Goal: Information Seeking & Learning: Find specific page/section

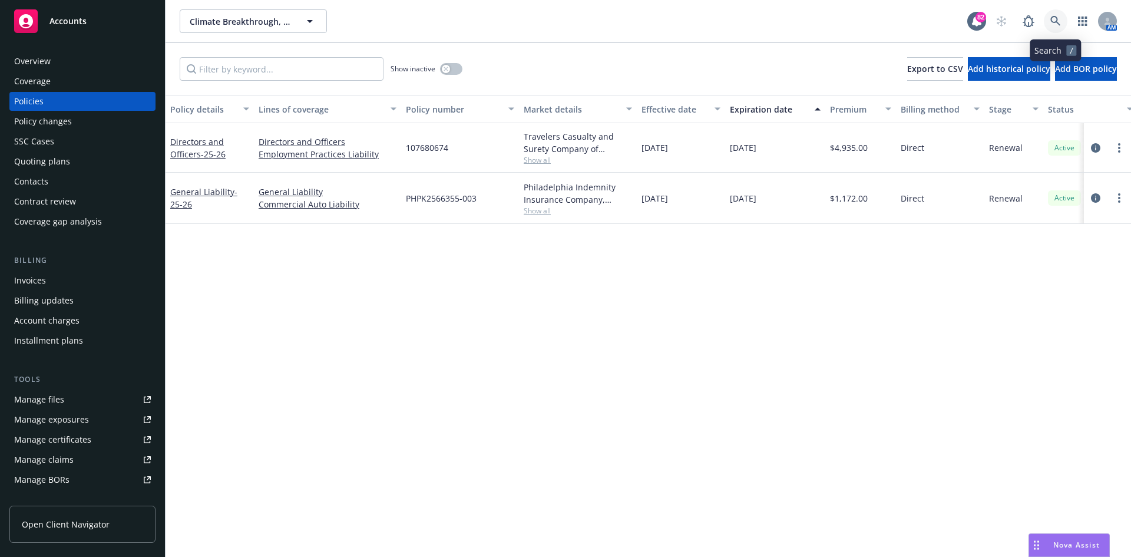
click at [1054, 21] on icon at bounding box center [1055, 21] width 11 height 11
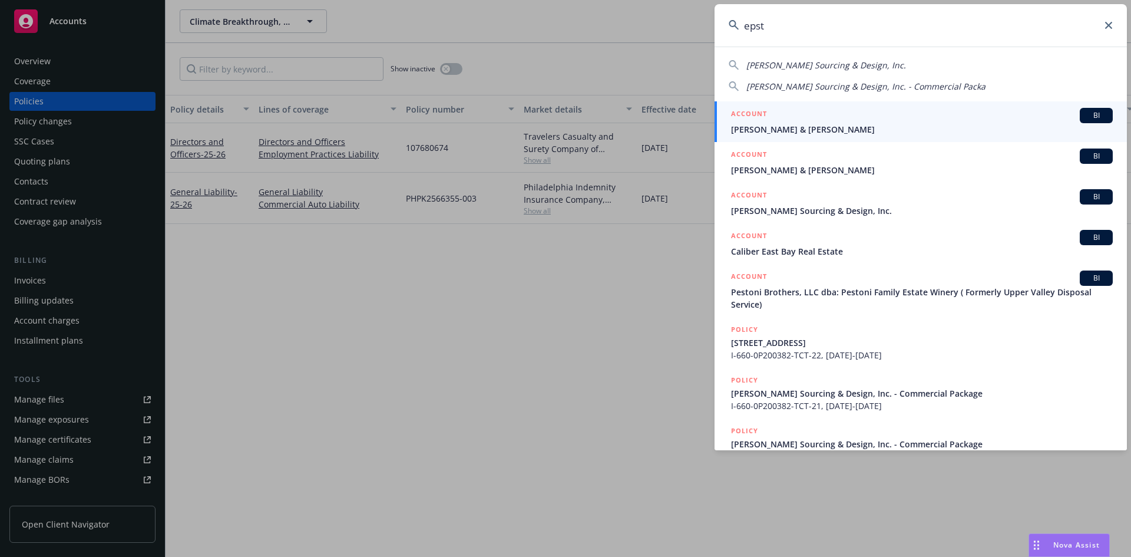
type input "epst"
click at [755, 191] on h5 "ACCOUNT" at bounding box center [749, 196] width 36 height 14
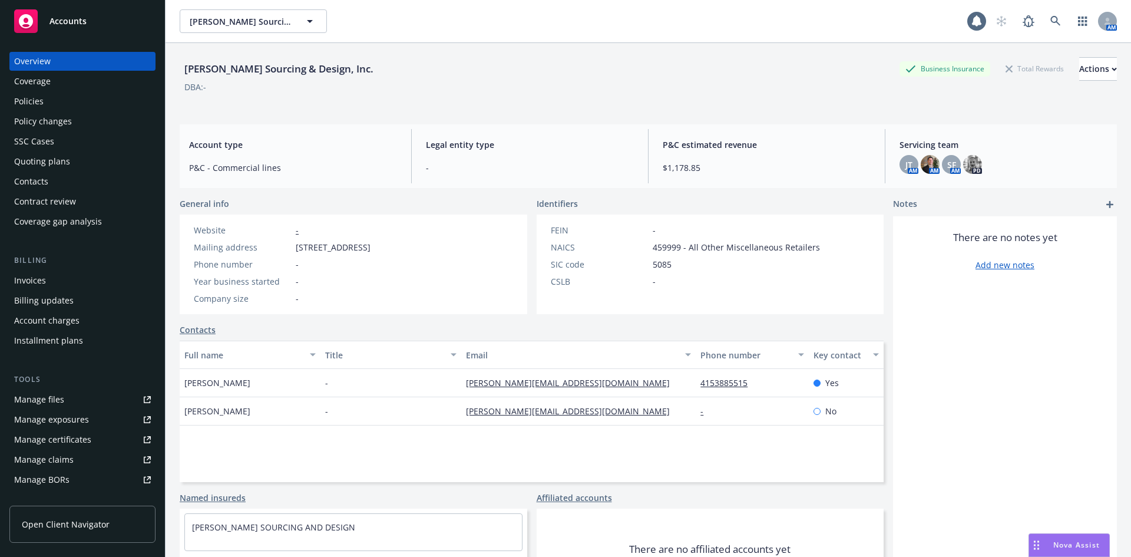
click at [66, 101] on div "Policies" at bounding box center [82, 101] width 137 height 19
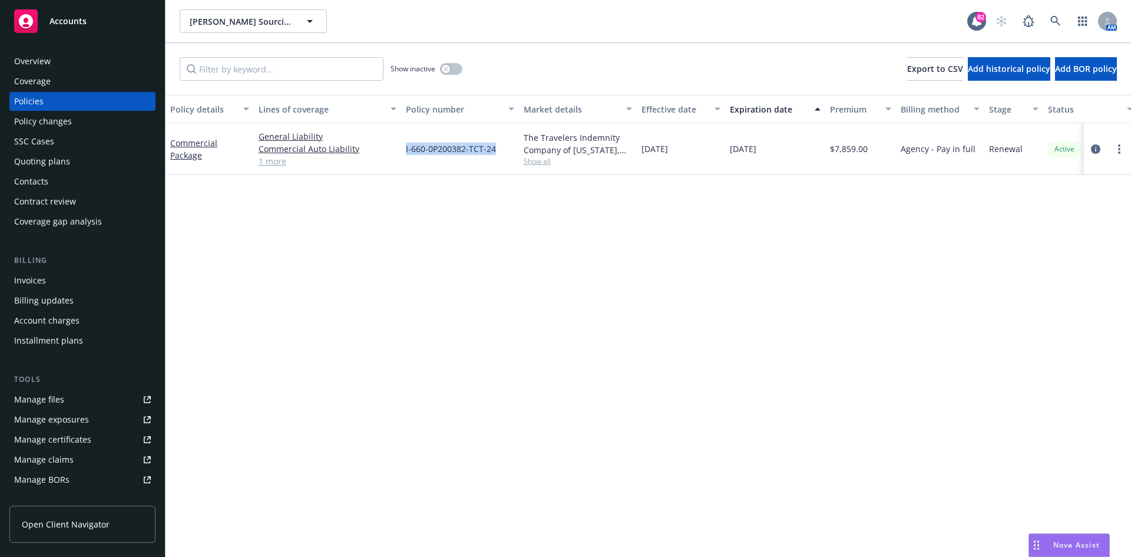
drag, startPoint x: 501, startPoint y: 144, endPoint x: 417, endPoint y: 153, distance: 84.0
click at [406, 150] on div "I-660-0P200382-TCT-24" at bounding box center [460, 149] width 118 height 52
copy span "I-660-0P200382-TCT-24"
click at [87, 54] on div "Overview" at bounding box center [82, 61] width 137 height 19
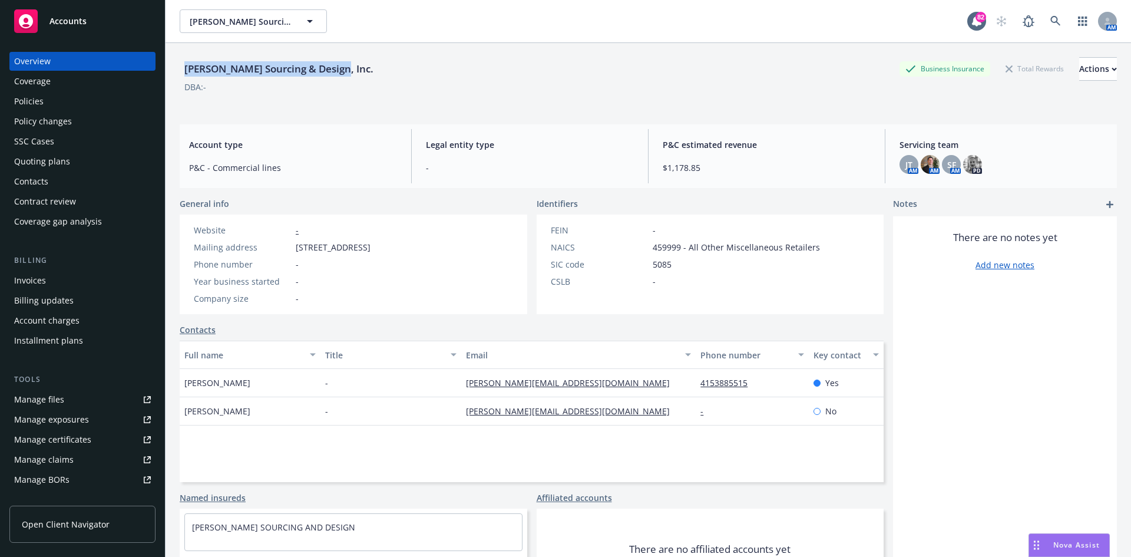
drag, startPoint x: 191, startPoint y: 82, endPoint x: 184, endPoint y: 75, distance: 10.0
click at [184, 75] on div "[PERSON_NAME] Sourcing & Design, Inc. Business Insurance Total Rewards Actions" at bounding box center [648, 69] width 937 height 24
copy div "[PERSON_NAME] Sourcing & Design, Inc."
click at [15, 95] on div "Policies" at bounding box center [28, 101] width 29 height 19
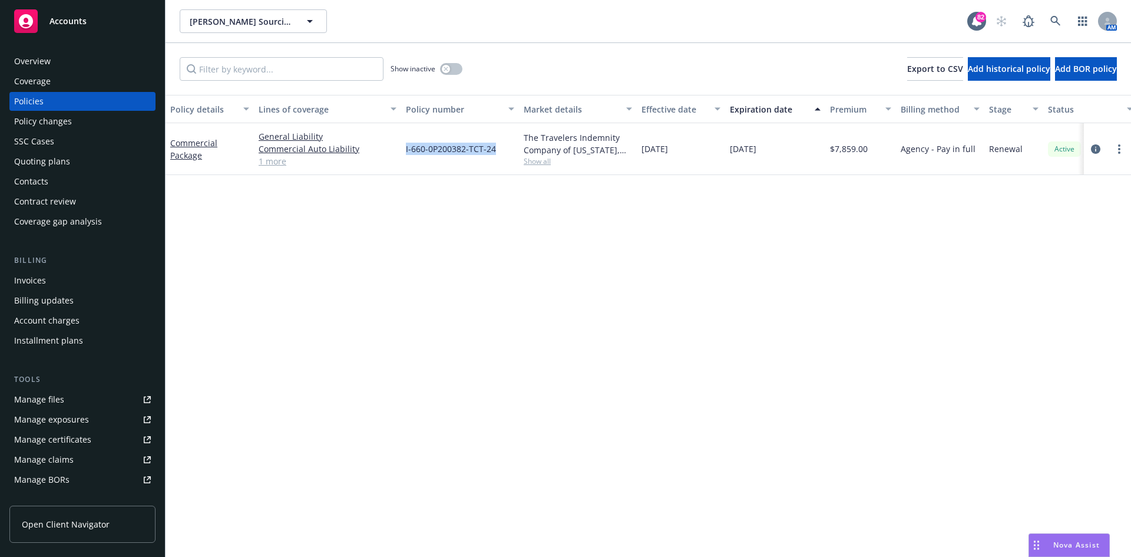
drag, startPoint x: 499, startPoint y: 150, endPoint x: 391, endPoint y: 171, distance: 110.4
click at [391, 171] on div "Commercial Package General Liability Commercial Auto Liability Commercial Prope…" at bounding box center [734, 149] width 1137 height 52
copy div "I-660-0P200382-TCT-24"
click at [1058, 16] on icon at bounding box center [1055, 21] width 11 height 11
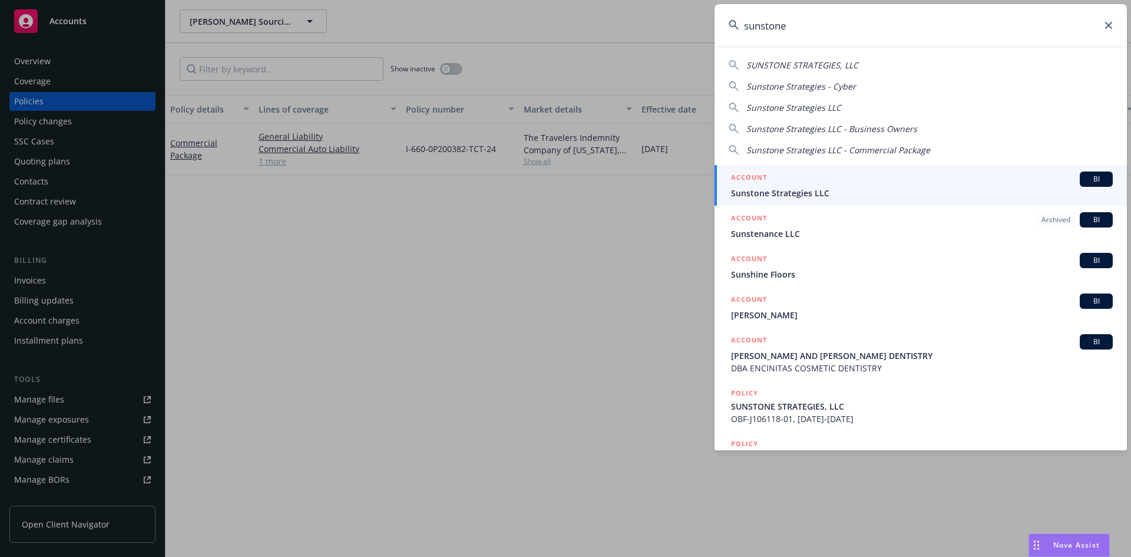
type input "sunstone"
click at [737, 178] on h5 "ACCOUNT" at bounding box center [749, 178] width 36 height 14
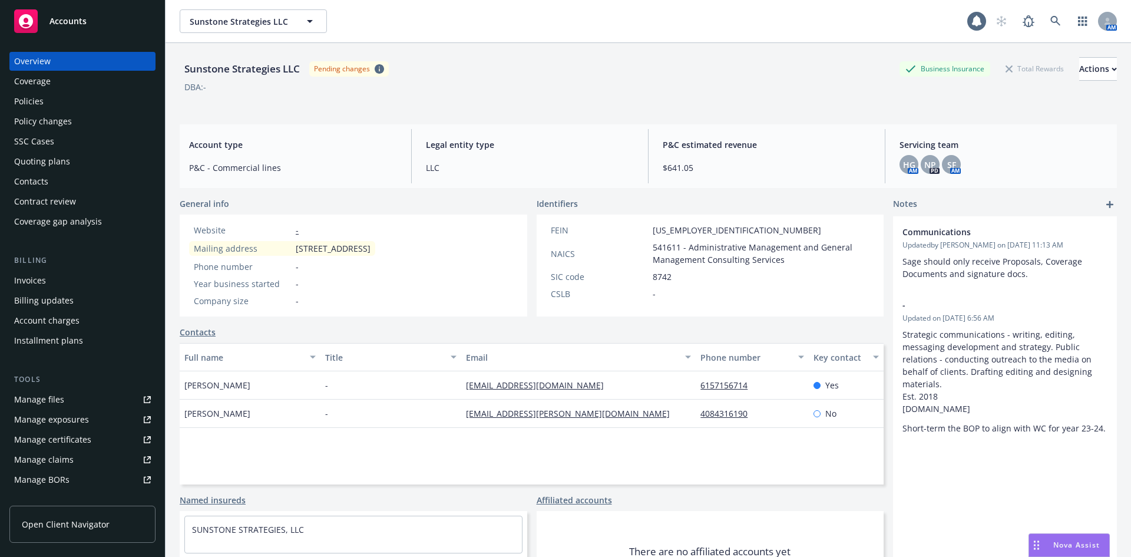
click at [80, 95] on div "Policies" at bounding box center [82, 101] width 137 height 19
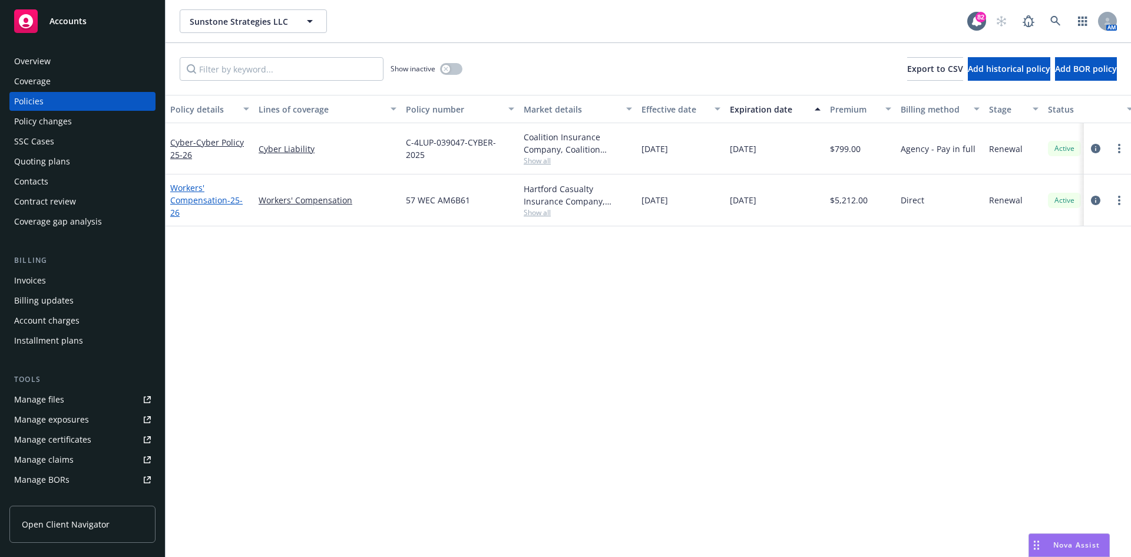
click at [216, 200] on link "Workers' Compensation - 25-26" at bounding box center [206, 200] width 72 height 36
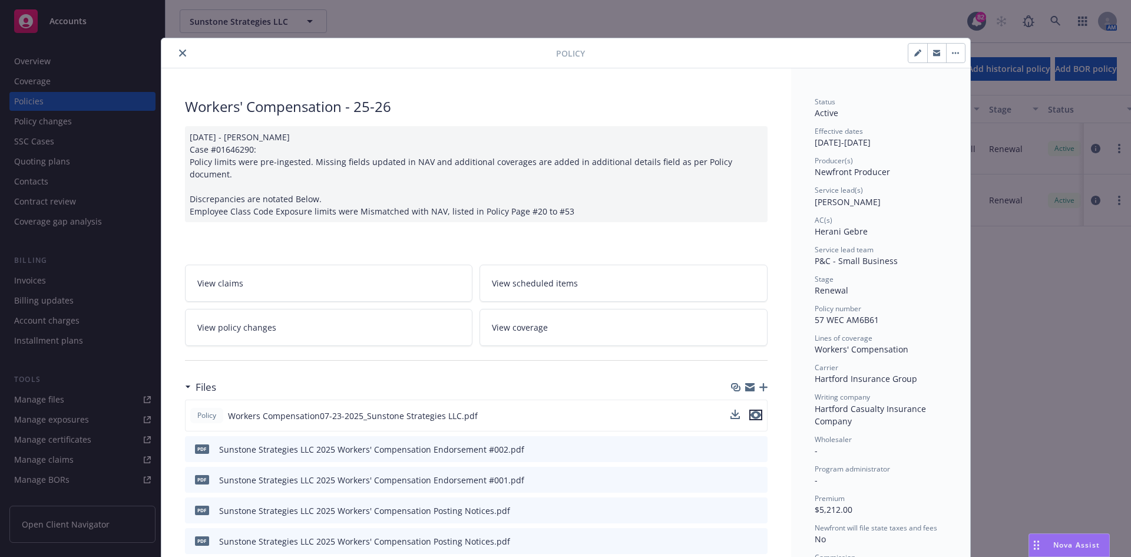
click at [752, 411] on icon "preview file" at bounding box center [755, 415] width 11 height 8
click at [179, 50] on icon "close" at bounding box center [182, 52] width 7 height 7
